Goal: Information Seeking & Learning: Check status

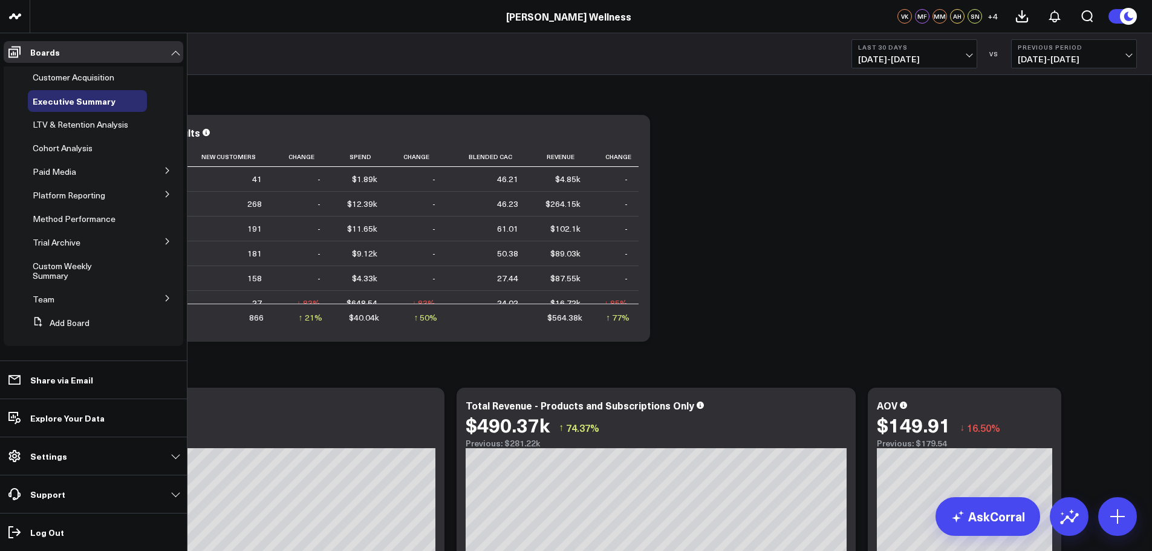
click at [13, 51] on icon at bounding box center [14, 52] width 15 height 15
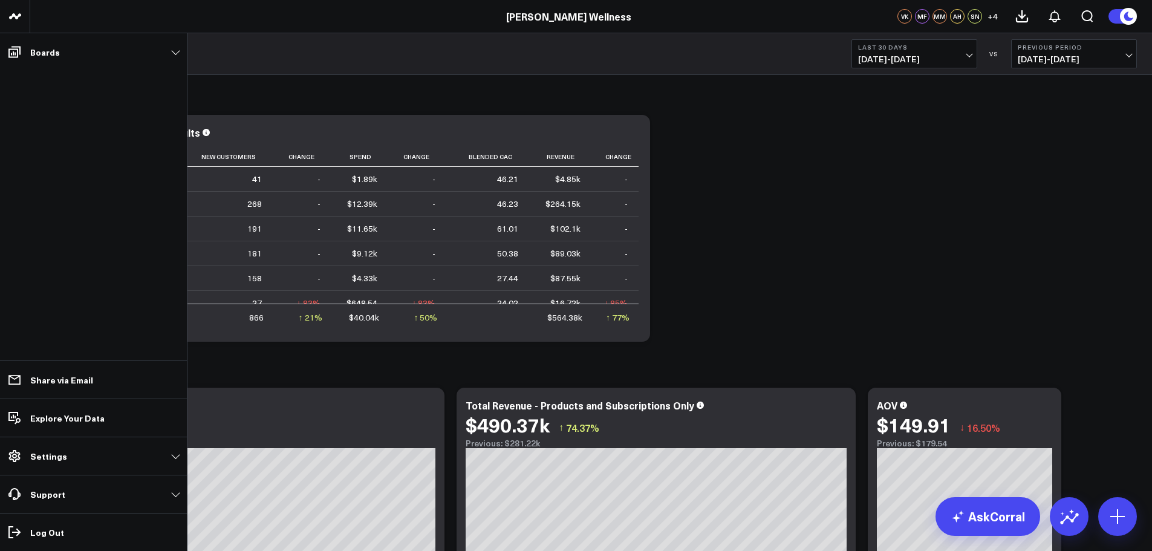
click at [28, 47] on link "Boards" at bounding box center [94, 52] width 180 height 22
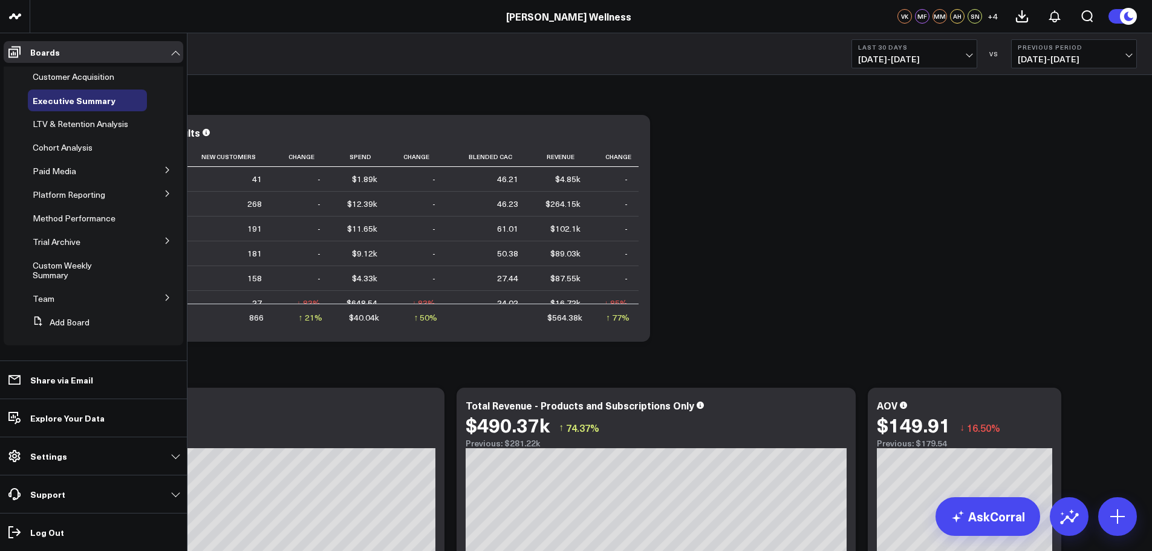
scroll to position [10, 0]
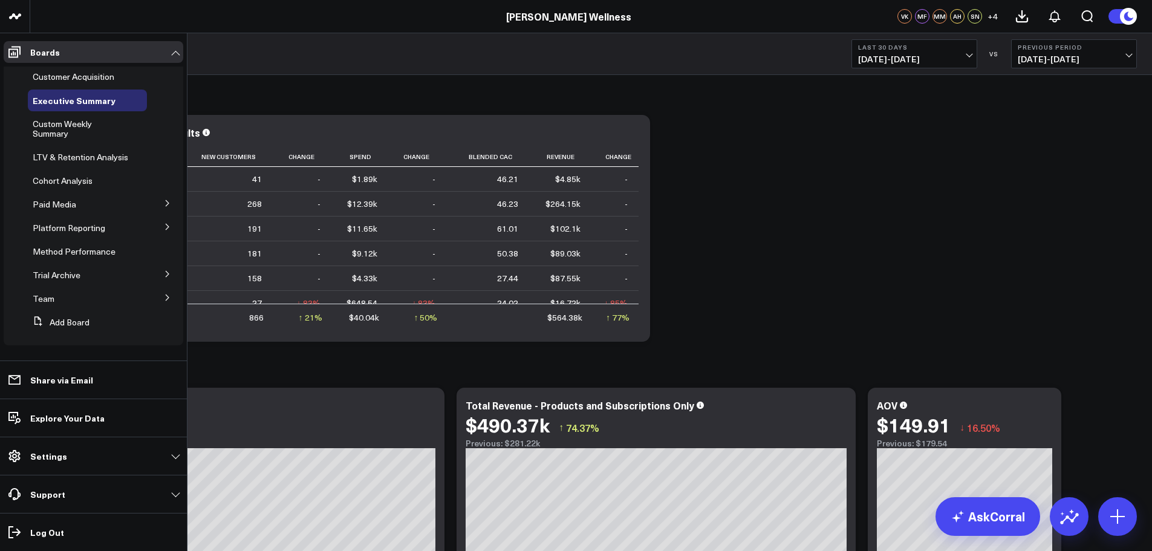
click at [61, 118] on span "Custom Weekly Summary" at bounding box center [62, 128] width 59 height 21
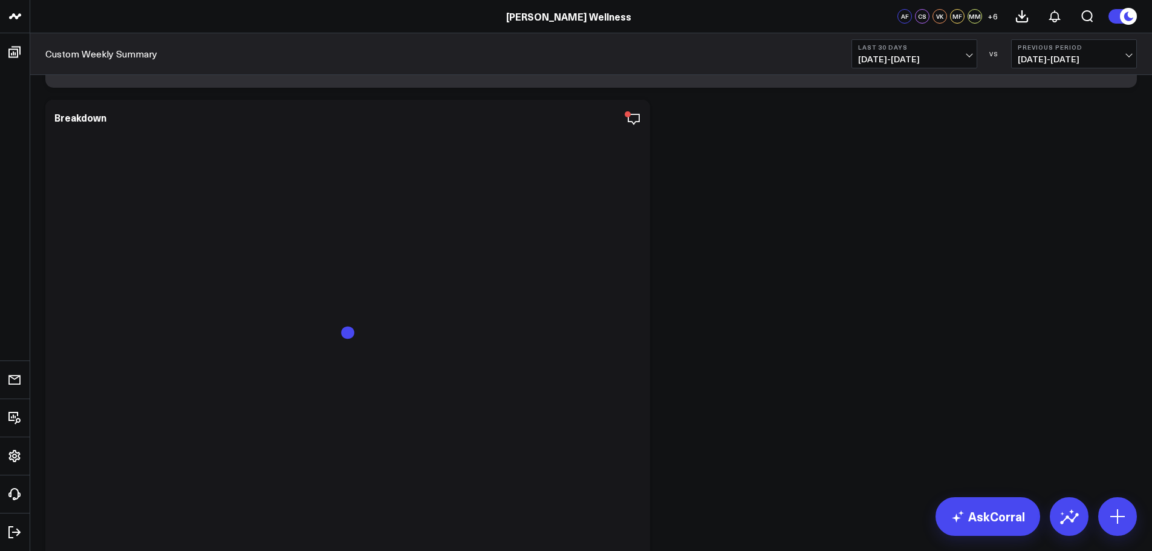
scroll to position [2914, 0]
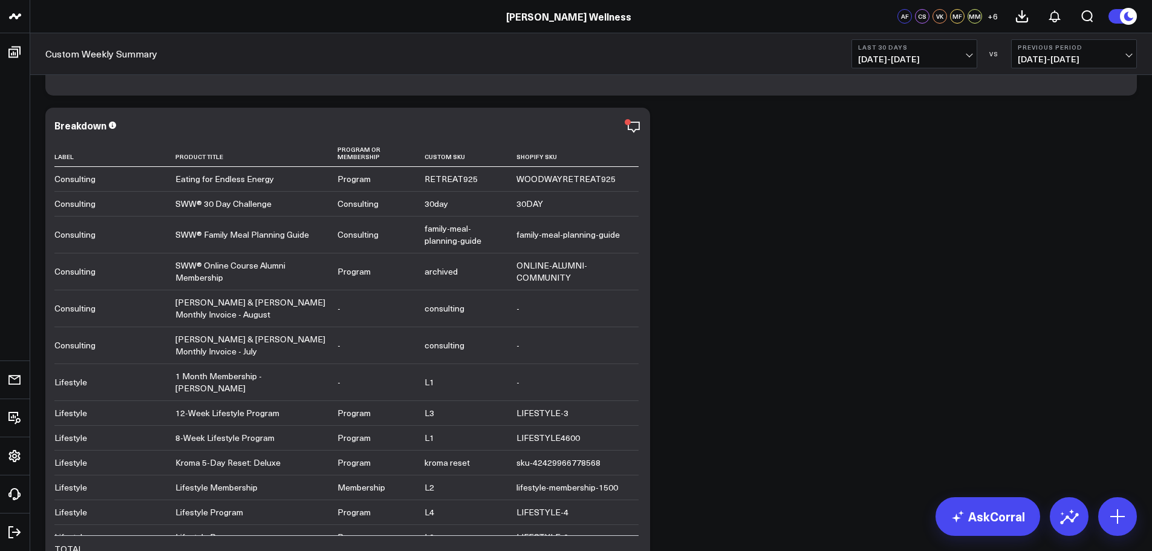
click at [626, 133] on icon "button" at bounding box center [633, 127] width 15 height 15
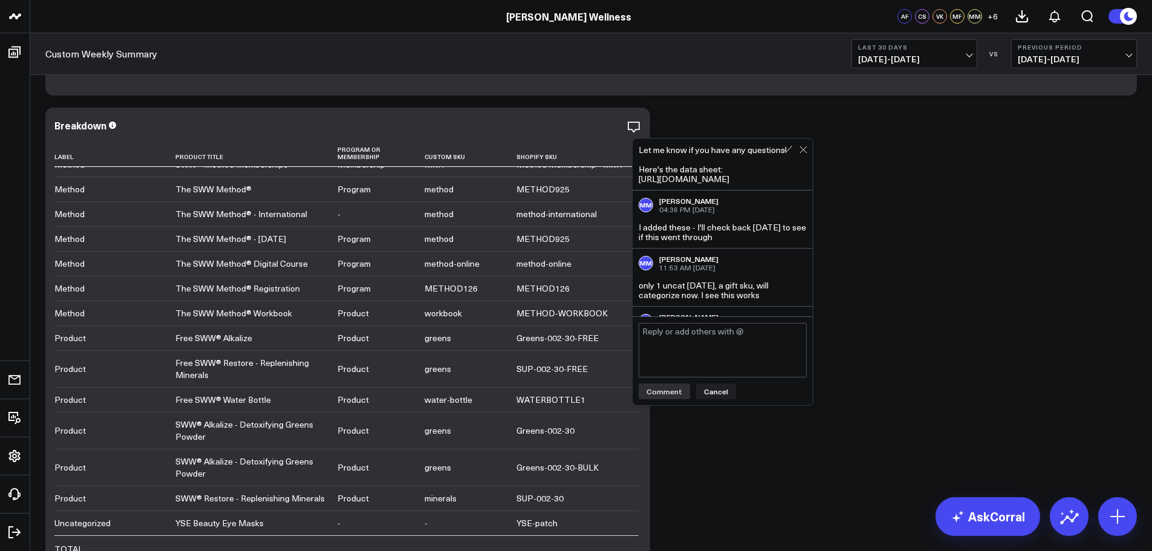
scroll to position [605, 0]
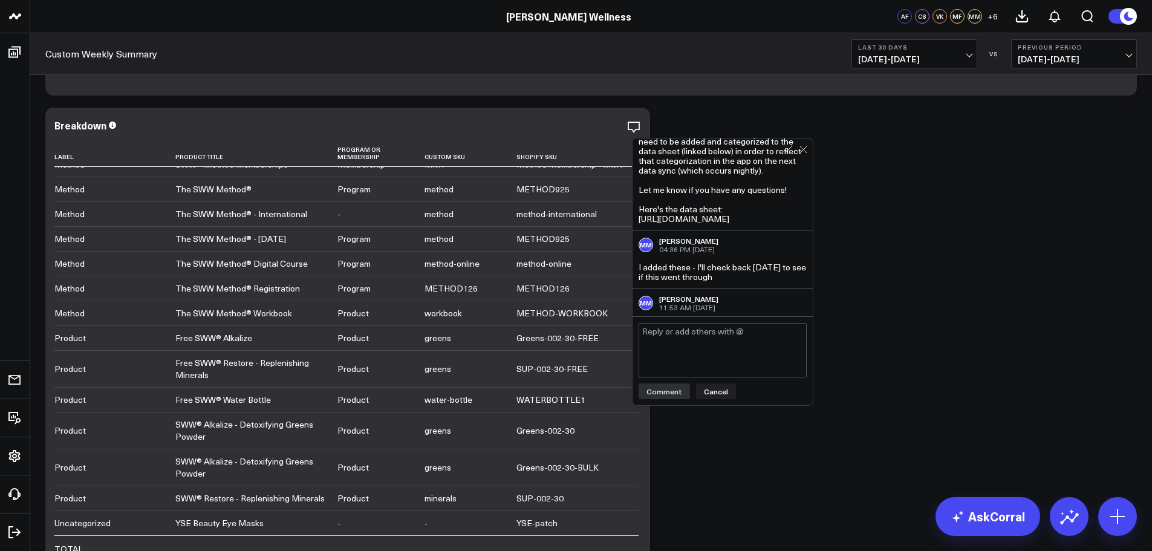
click at [759, 224] on div "Hi @[PERSON_NAME] and @[PERSON_NAME] any products that are uncategorized that r…" at bounding box center [723, 166] width 168 height 116
drag, startPoint x: 767, startPoint y: 238, endPoint x: 638, endPoint y: 209, distance: 132.6
click at [638, 209] on div "VK [PERSON_NAME] 12:19 PM [DATE] Hi @[PERSON_NAME] and @[PERSON_NAME] any produ…" at bounding box center [722, 153] width 180 height 155
copy div "[URL][DOMAIN_NAME]"
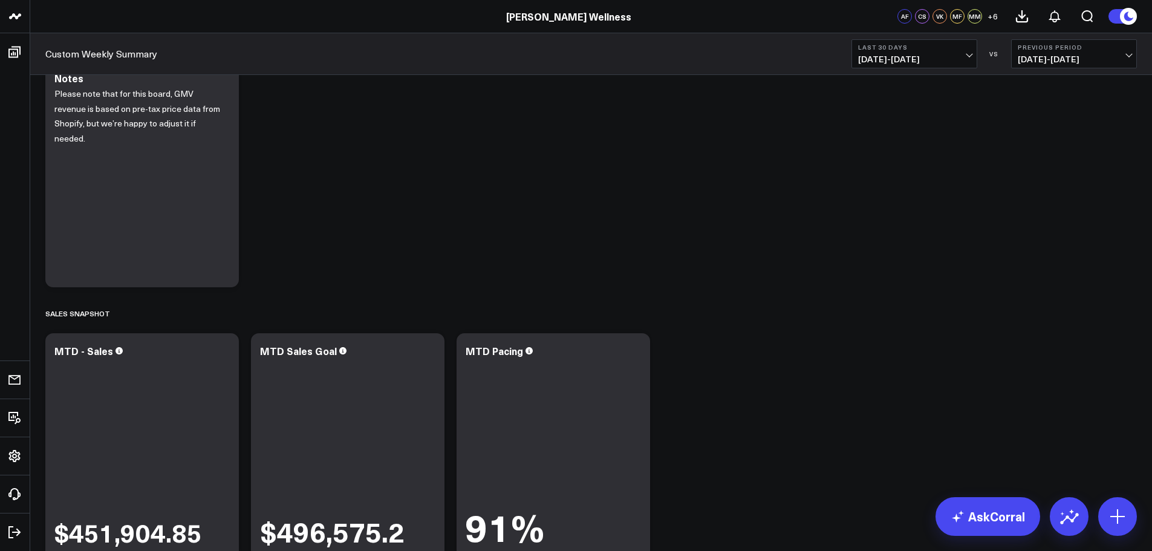
scroll to position [403, 0]
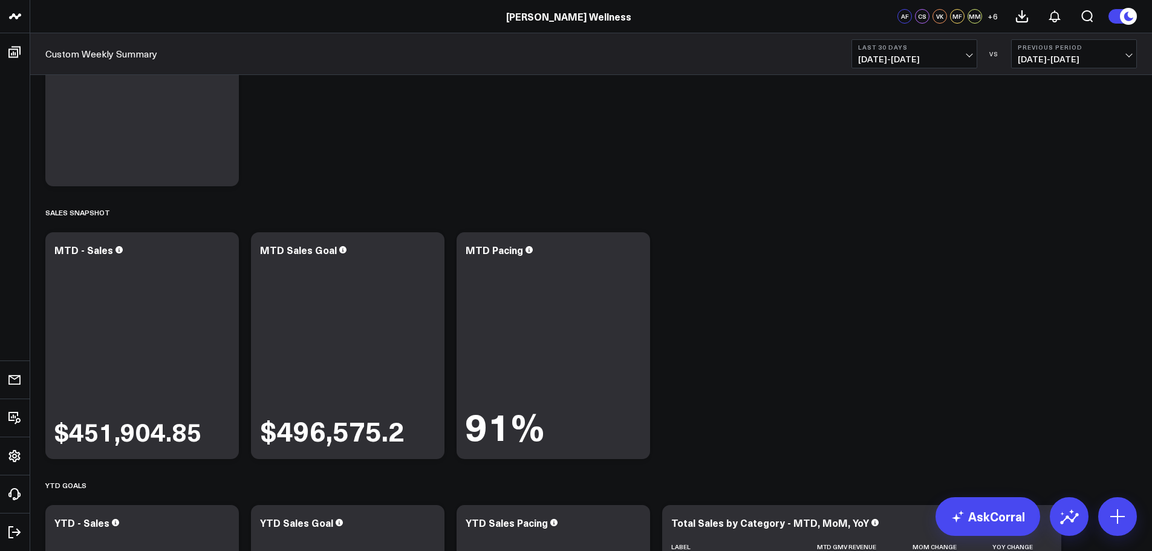
click at [887, 67] on button "Last 30 Days [DATE] - [DATE]" at bounding box center [914, 53] width 126 height 29
click at [895, 315] on link "MTD" at bounding box center [914, 315] width 125 height 23
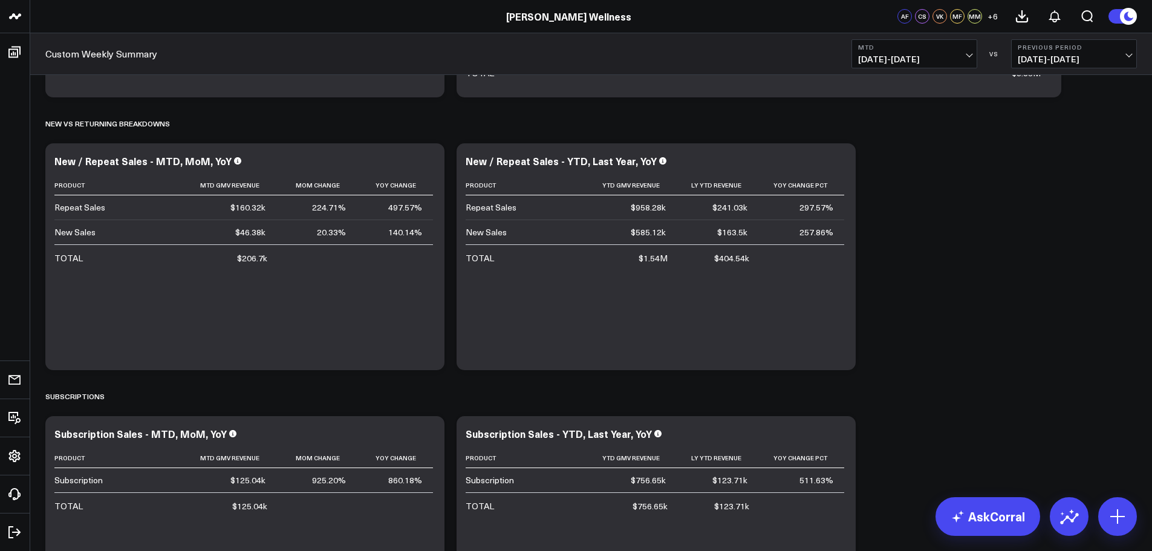
scroll to position [1411, 0]
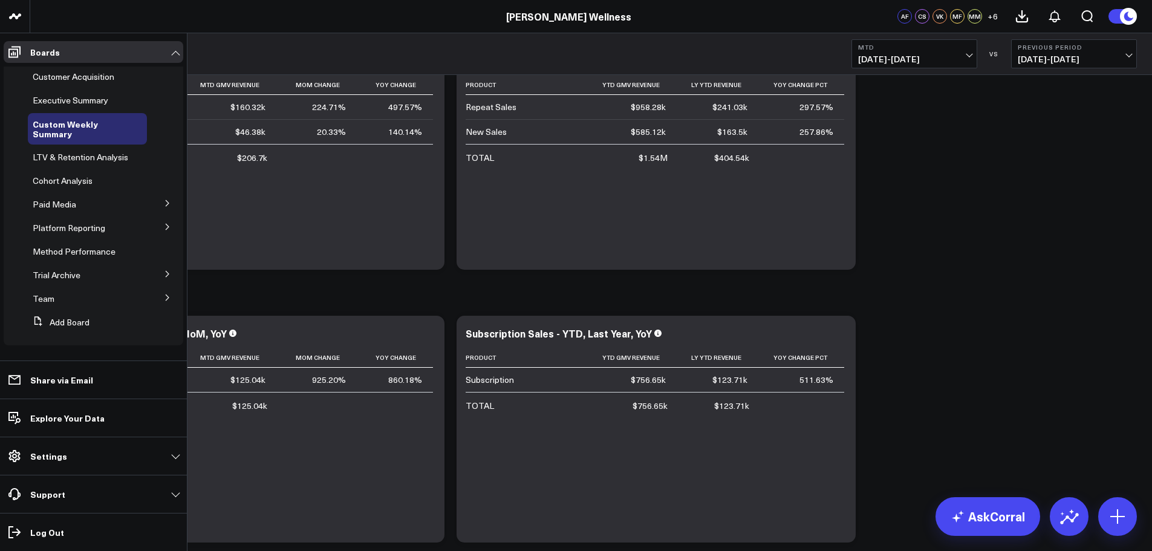
click at [3, 56] on li "Boards Customer Acquisition Executive Summary Custom Weekly Summary LTV & Reten…" at bounding box center [93, 196] width 187 height 327
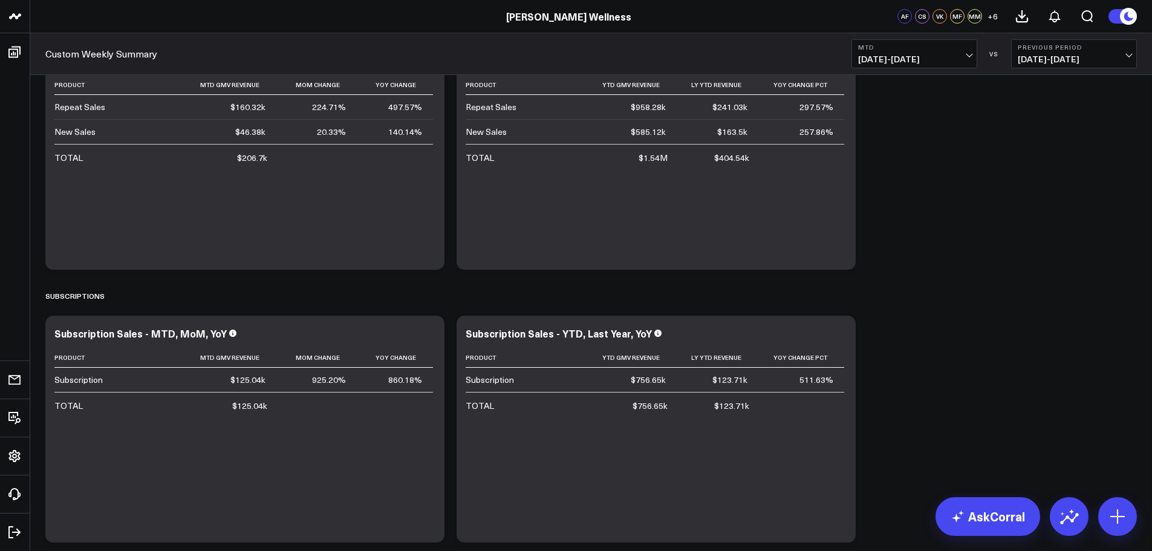
click at [884, 320] on div "Modify via AI Copy link to widget Ask support Remove Create linked copy Custome…" at bounding box center [590, 378] width 1103 height 3410
click at [867, 341] on div "Modify via AI Copy link to widget Ask support Remove Create linked copy Custome…" at bounding box center [590, 378] width 1103 height 3410
